Goal: Obtain resource: Obtain resource

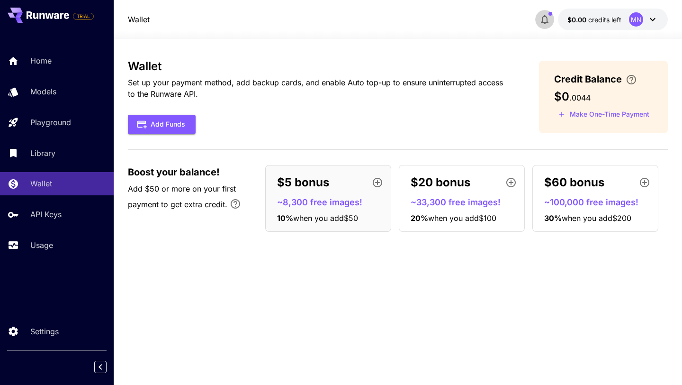
click at [540, 15] on icon "button" at bounding box center [544, 19] width 11 height 11
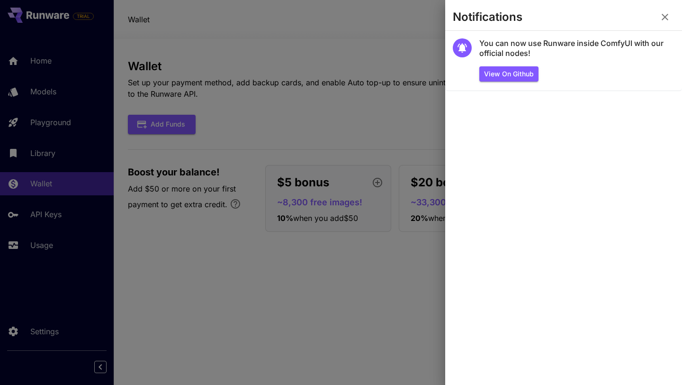
click at [355, 64] on div at bounding box center [341, 192] width 682 height 385
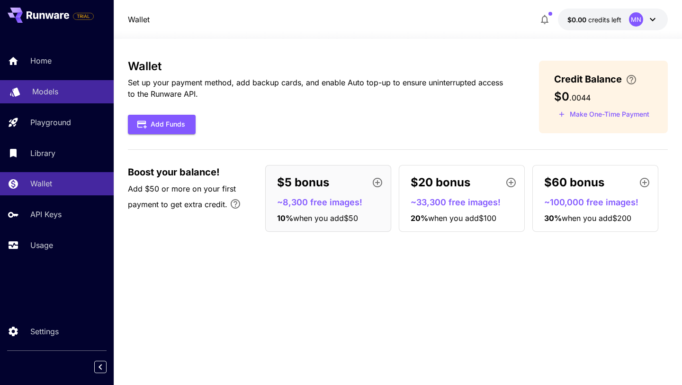
click at [63, 90] on div "Models" at bounding box center [69, 91] width 74 height 11
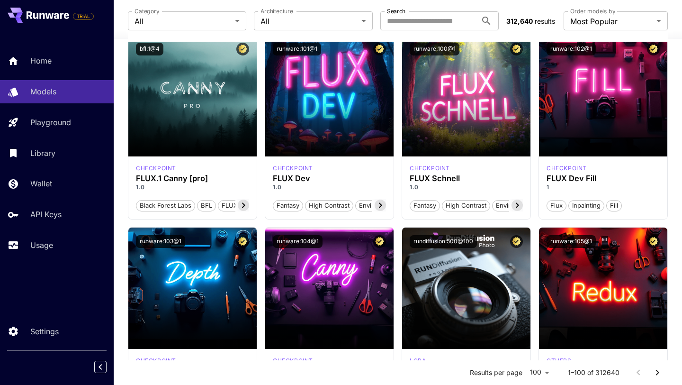
scroll to position [583, 0]
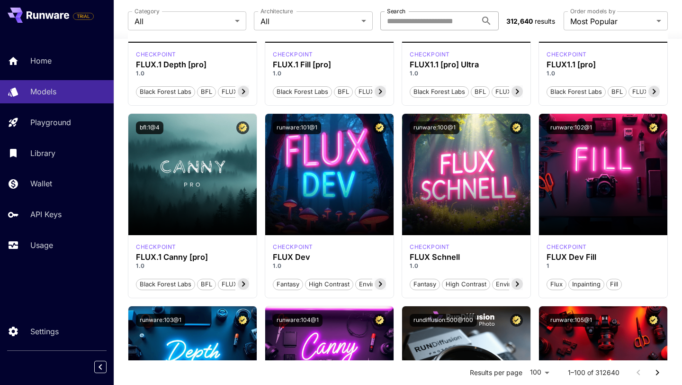
click at [423, 20] on input "Search" at bounding box center [428, 20] width 97 height 19
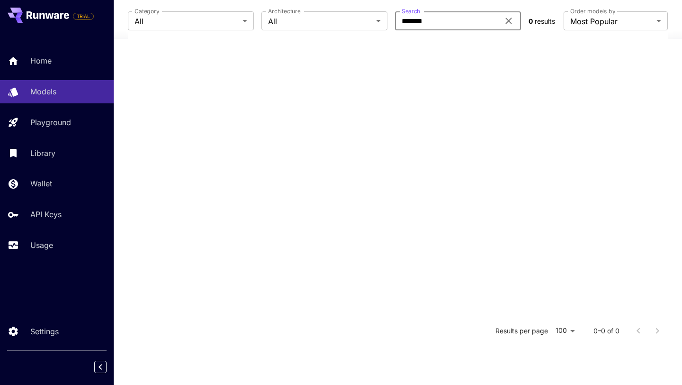
scroll to position [185, 0]
click at [410, 23] on input "*******" at bounding box center [447, 20] width 104 height 19
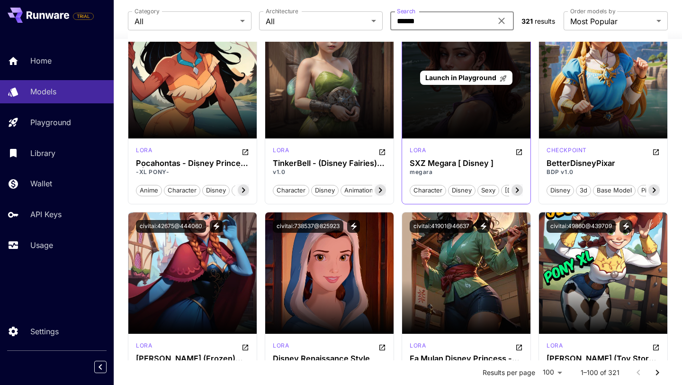
scroll to position [2050, 0]
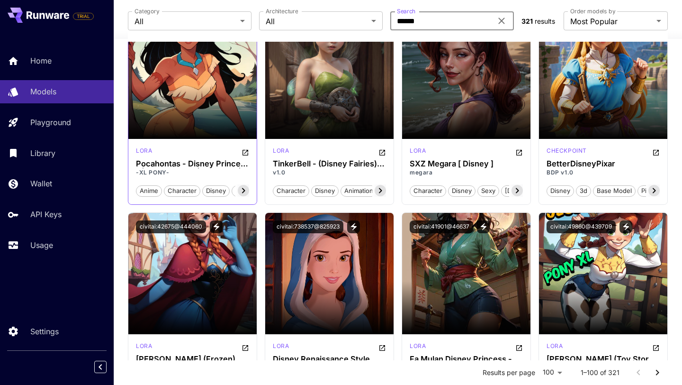
type input "******"
click at [208, 108] on section at bounding box center [192, 112] width 128 height 53
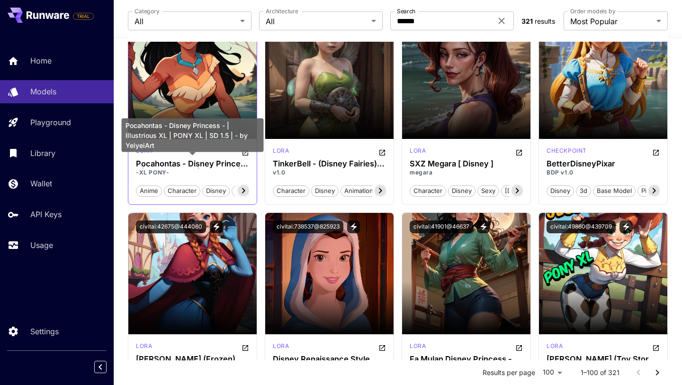
click at [201, 162] on h3 "Pocahontas - Disney Princess - | Illustrious XL | PONY XL | SD 1.5 | - by Yeiye…" at bounding box center [192, 163] width 113 height 9
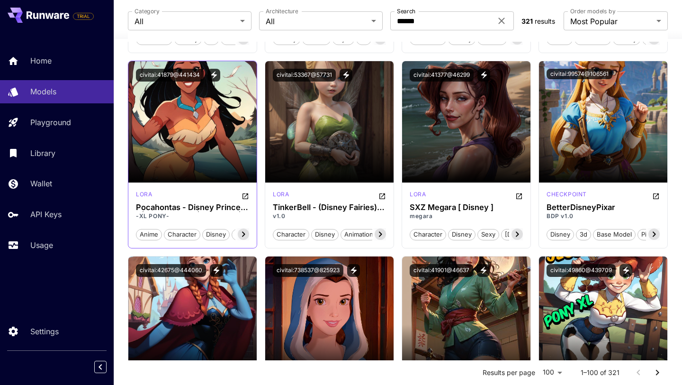
scroll to position [1923, 0]
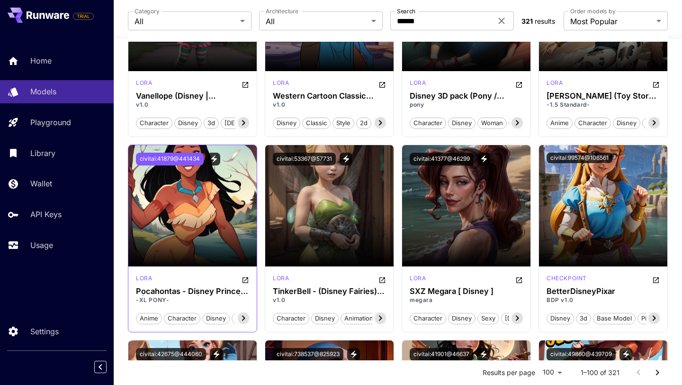
click at [184, 160] on button "civitai:41879@441434" at bounding box center [170, 159] width 68 height 13
